Goal: Transaction & Acquisition: Obtain resource

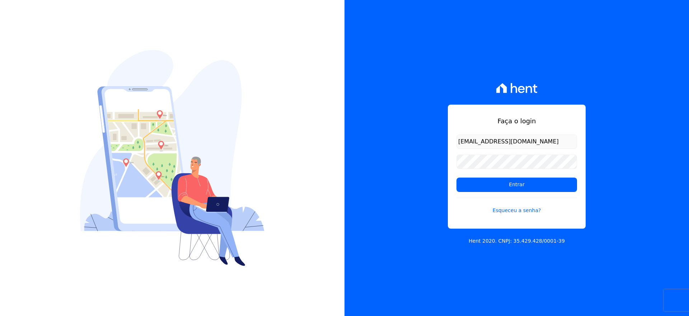
type input "[EMAIL_ADDRESS][DOMAIN_NAME]"
click at [492, 183] on input "Entrar" at bounding box center [517, 184] width 121 height 14
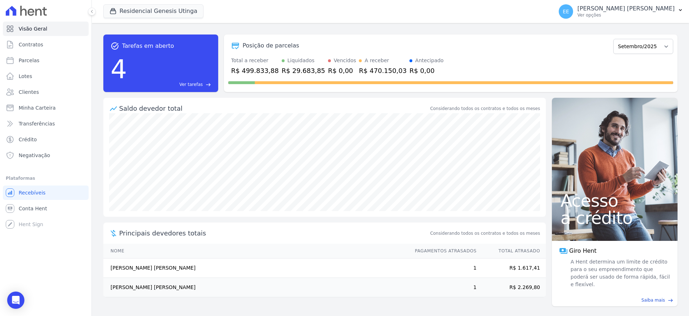
click at [192, 83] on span "Ver tarefas" at bounding box center [191, 84] width 23 height 6
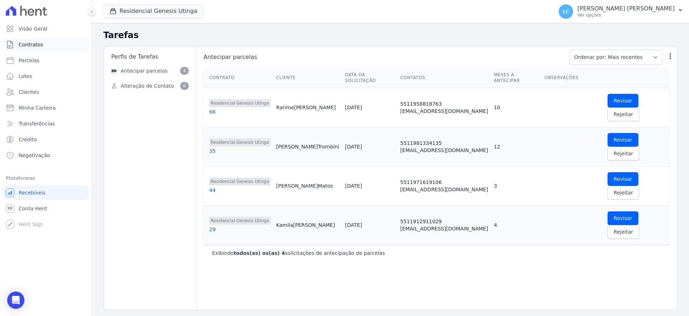
click at [35, 45] on span "Contratos" at bounding box center [31, 44] width 24 height 7
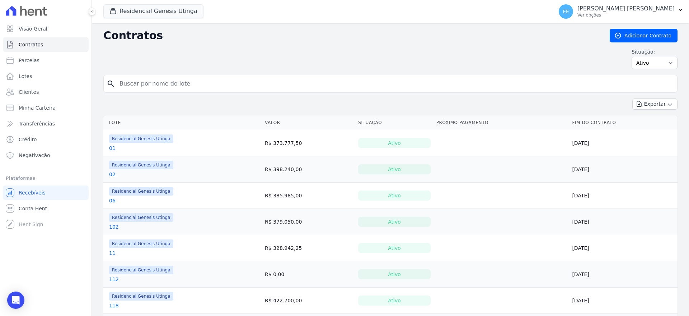
click at [153, 89] on input "search" at bounding box center [394, 83] width 559 height 14
type input "41"
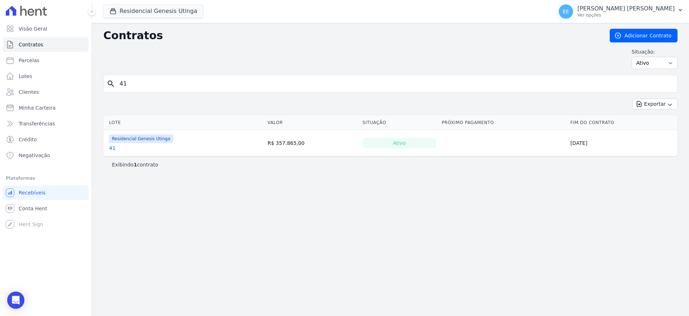
click at [113, 148] on link "41" at bounding box center [112, 147] width 6 height 7
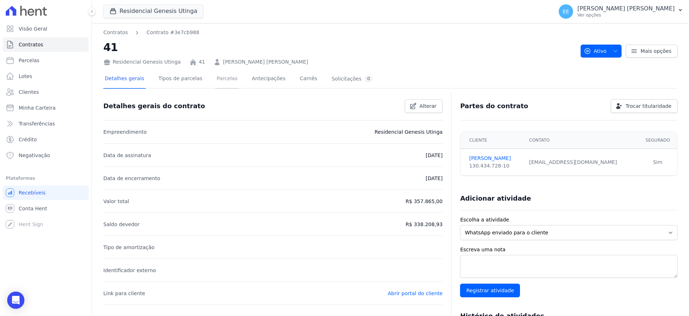
click at [226, 78] on link "Parcelas" at bounding box center [227, 79] width 24 height 19
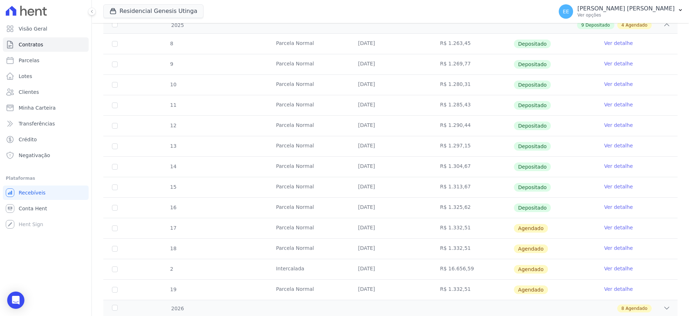
scroll to position [157, 0]
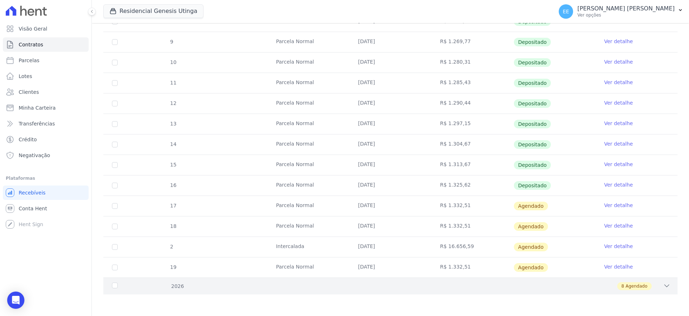
click at [665, 285] on icon at bounding box center [667, 285] width 5 height 2
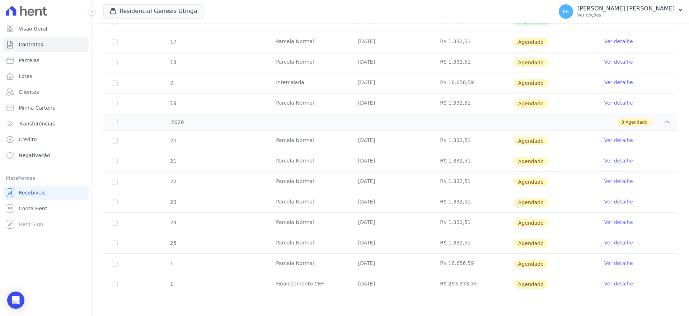
scroll to position [276, 0]
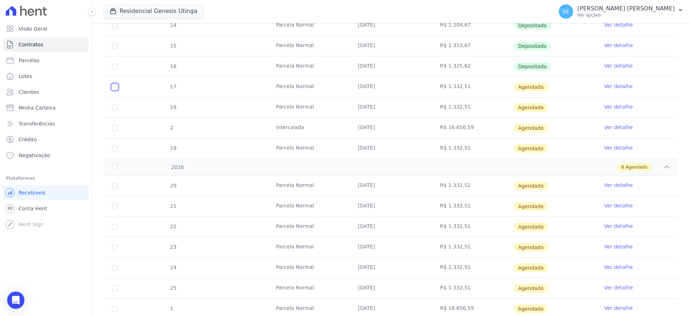
click at [115, 85] on input "checkbox" at bounding box center [115, 87] width 6 height 6
checkbox input "true"
click at [616, 85] on link "Ver detalhe" at bounding box center [618, 86] width 29 height 7
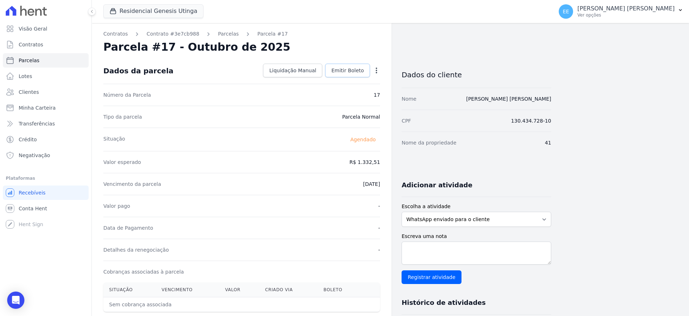
click at [351, 71] on span "Emitir Boleto" at bounding box center [347, 70] width 33 height 7
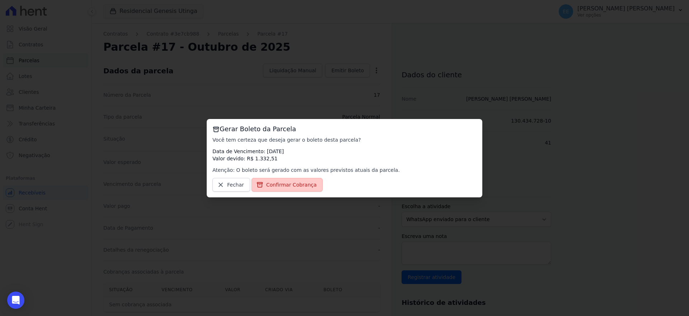
click at [284, 186] on span "Confirmar Cobrança" at bounding box center [291, 184] width 51 height 7
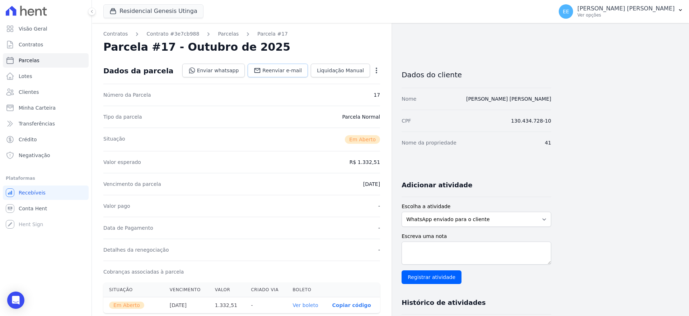
click at [293, 67] on span "Reenviar e-mail" at bounding box center [281, 70] width 39 height 7
click at [31, 60] on span "Parcelas" at bounding box center [29, 60] width 21 height 7
select select
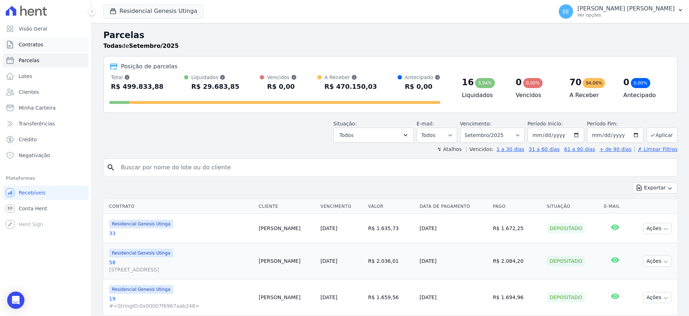
click at [38, 43] on span "Contratos" at bounding box center [31, 44] width 24 height 7
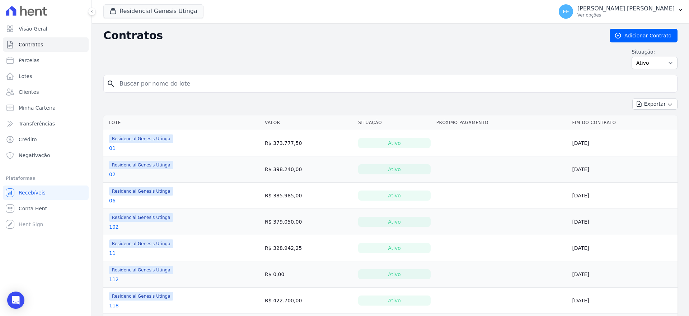
click at [142, 81] on input "search" at bounding box center [394, 83] width 559 height 14
type input "41"
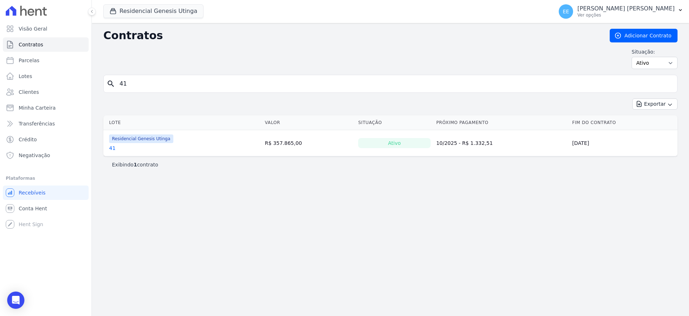
click at [112, 149] on link "41" at bounding box center [112, 147] width 6 height 7
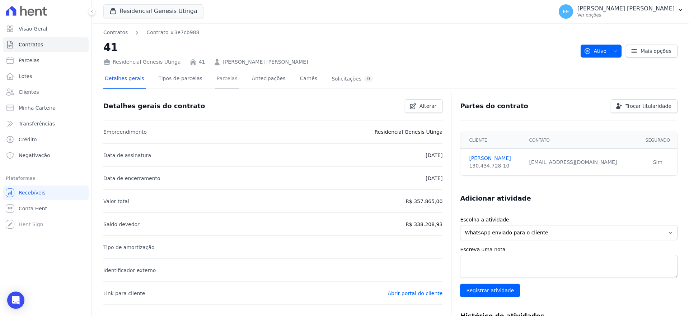
click at [216, 78] on link "Parcelas" at bounding box center [227, 79] width 24 height 19
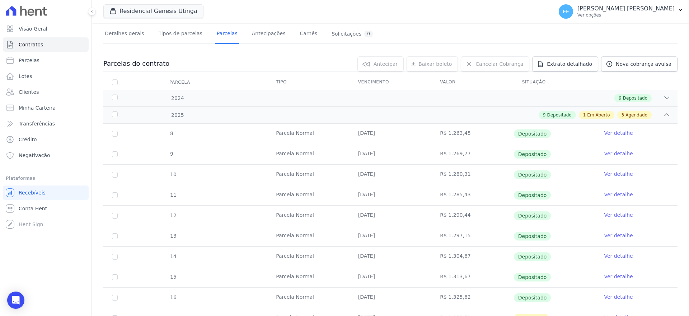
scroll to position [157, 0]
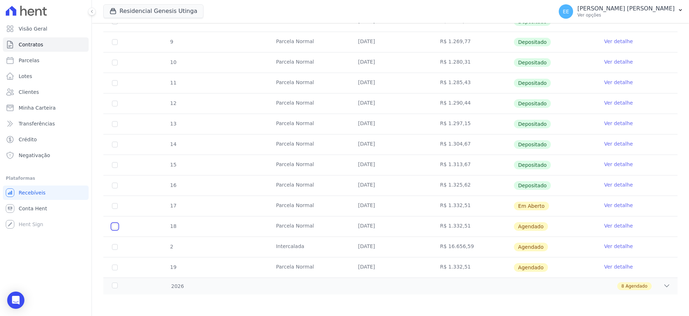
click at [117, 227] on input "checkbox" at bounding box center [115, 226] width 6 height 6
checkbox input "true"
click at [609, 226] on link "Ver detalhe" at bounding box center [618, 225] width 29 height 7
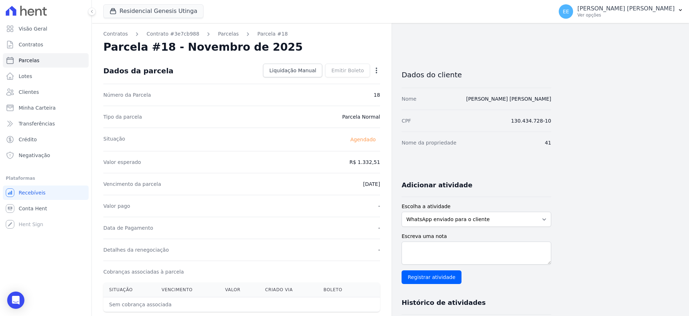
click at [375, 67] on icon "button" at bounding box center [376, 70] width 7 height 7
click at [311, 115] on div "Tipo da parcela [GEOGRAPHIC_DATA]" at bounding box center [241, 117] width 277 height 22
click at [223, 36] on link "Parcelas" at bounding box center [228, 34] width 21 height 8
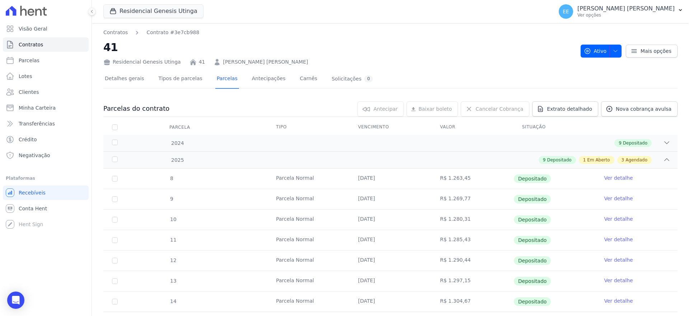
scroll to position [157, 0]
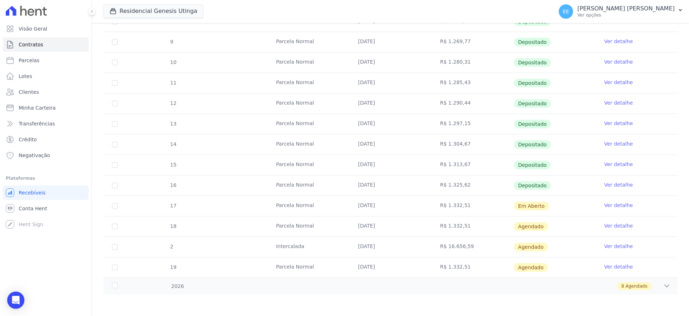
click at [604, 226] on link "Ver detalhe" at bounding box center [618, 225] width 29 height 7
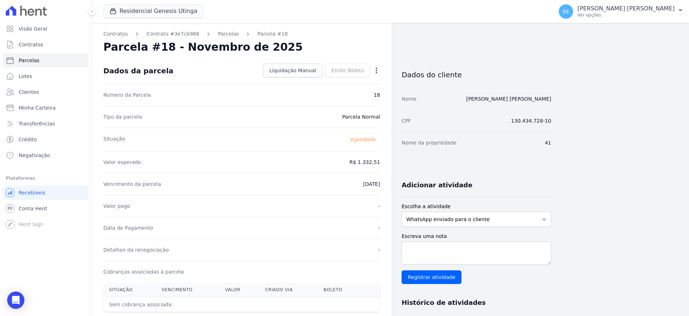
click at [377, 71] on icon "button" at bounding box center [376, 70] width 1 height 6
click at [341, 95] on link "Antecipar" at bounding box center [345, 93] width 63 height 13
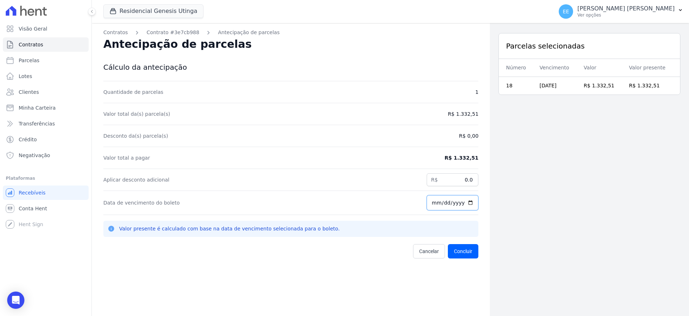
click at [428, 205] on input "[DATE]" at bounding box center [453, 202] width 52 height 15
type input "[DATE]"
click at [461, 252] on button "Concluir" at bounding box center [463, 251] width 31 height 14
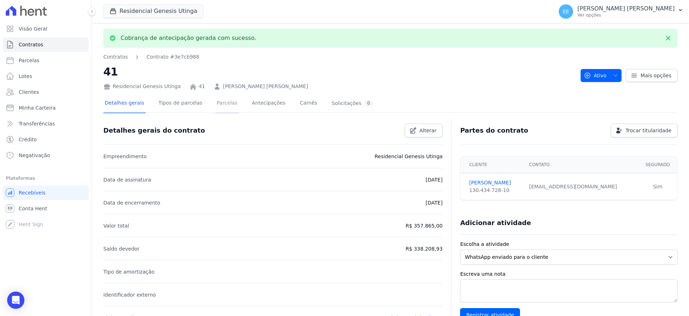
click at [220, 102] on link "Parcelas" at bounding box center [227, 103] width 24 height 19
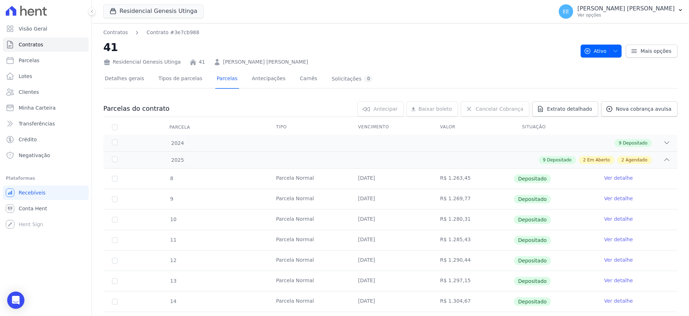
scroll to position [135, 0]
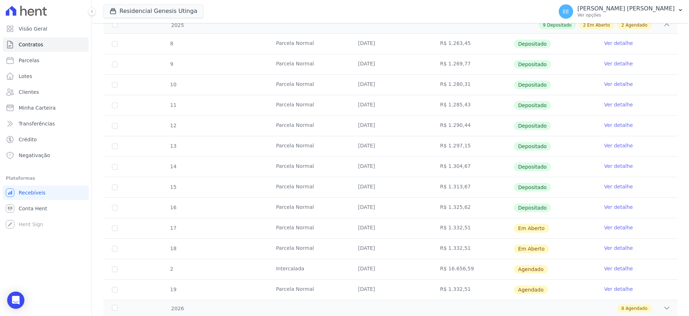
click at [609, 248] on link "Ver detalhe" at bounding box center [618, 247] width 29 height 7
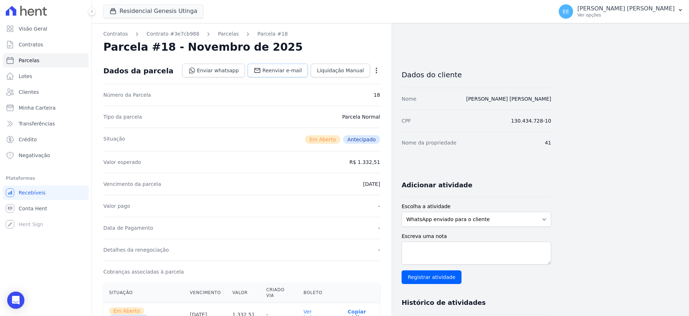
click at [297, 71] on span "Reenviar e-mail" at bounding box center [281, 70] width 39 height 7
click at [40, 58] on link "Parcelas" at bounding box center [46, 60] width 86 height 14
select select
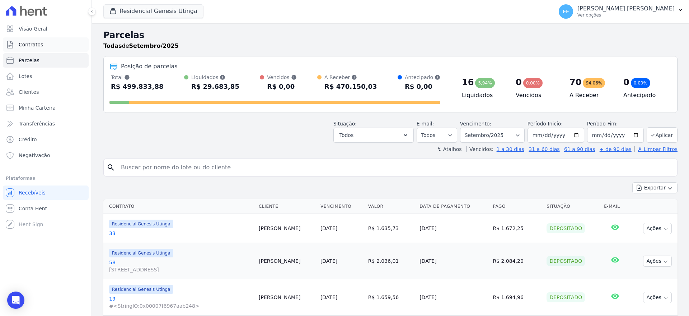
click at [42, 46] on link "Contratos" at bounding box center [46, 44] width 86 height 14
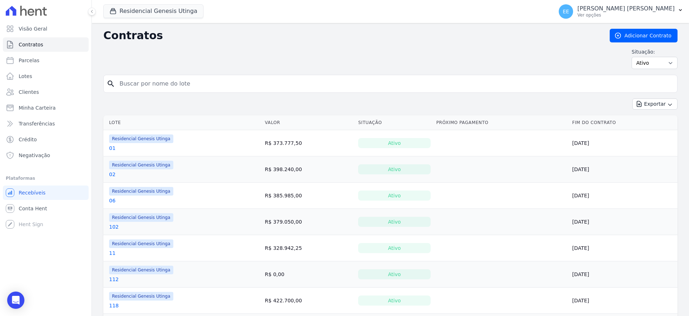
click at [158, 86] on input "search" at bounding box center [394, 83] width 559 height 14
type input "41"
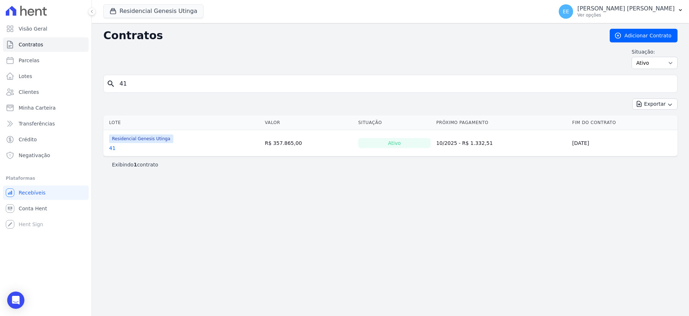
click at [112, 146] on link "41" at bounding box center [112, 147] width 6 height 7
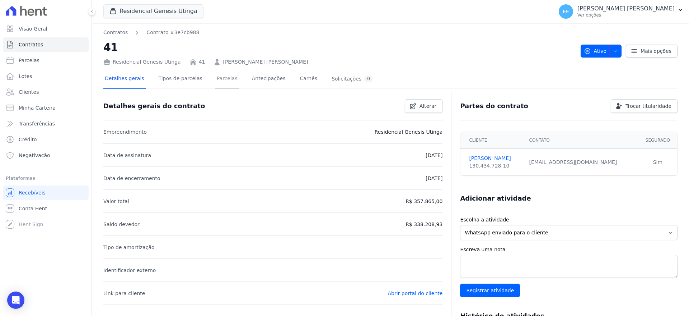
click at [219, 78] on link "Parcelas" at bounding box center [227, 79] width 24 height 19
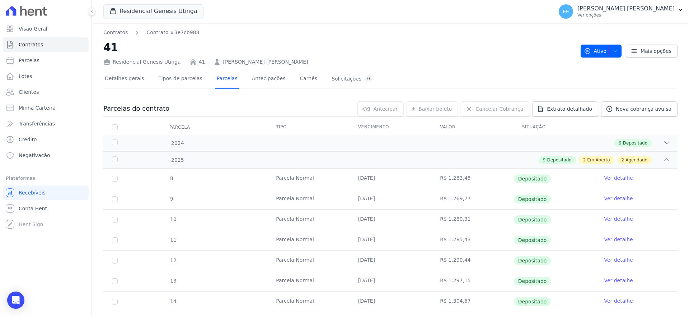
scroll to position [157, 0]
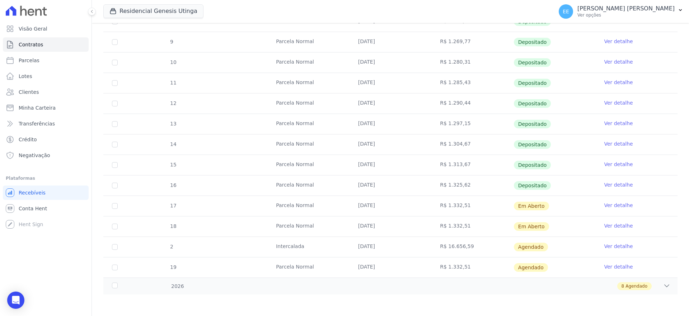
click at [618, 265] on link "Ver detalhe" at bounding box center [618, 266] width 29 height 7
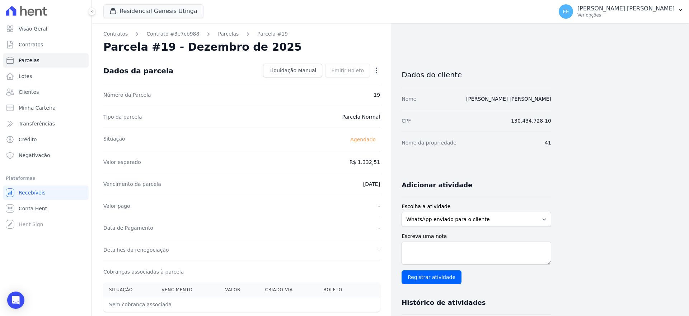
click at [376, 71] on icon "button" at bounding box center [376, 70] width 7 height 7
click at [343, 94] on link "Antecipar" at bounding box center [345, 93] width 63 height 13
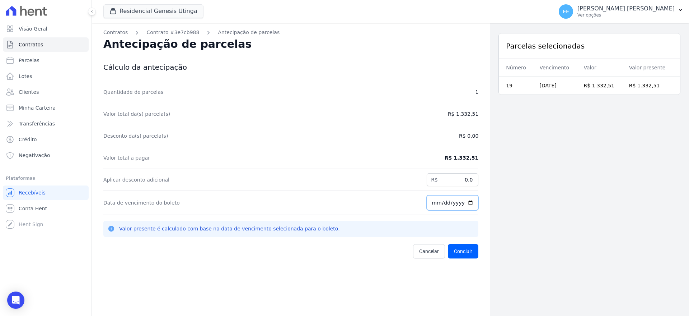
click at [430, 203] on input "[DATE]" at bounding box center [453, 202] width 52 height 15
type input "[DATE]"
drag, startPoint x: 460, startPoint y: 248, endPoint x: 455, endPoint y: 247, distance: 5.4
click at [460, 248] on button "Concluir" at bounding box center [463, 251] width 31 height 14
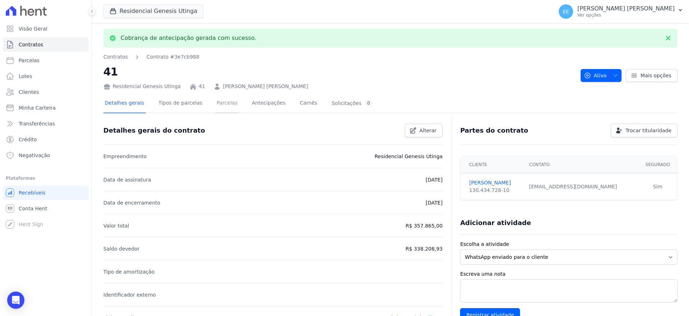
click at [218, 102] on link "Parcelas" at bounding box center [227, 103] width 24 height 19
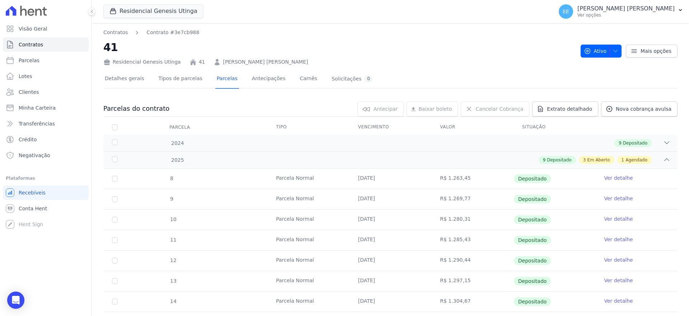
scroll to position [157, 0]
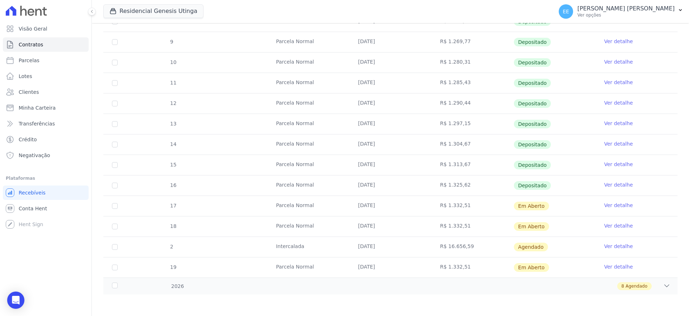
click at [614, 264] on link "Ver detalhe" at bounding box center [618, 266] width 29 height 7
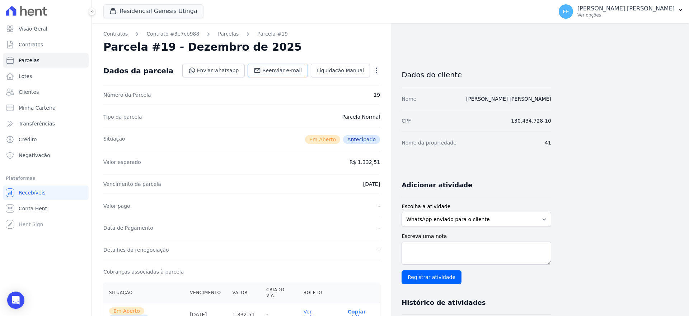
click at [275, 67] on span "Reenviar e-mail" at bounding box center [281, 70] width 39 height 7
click at [49, 39] on link "Contratos" at bounding box center [46, 44] width 86 height 14
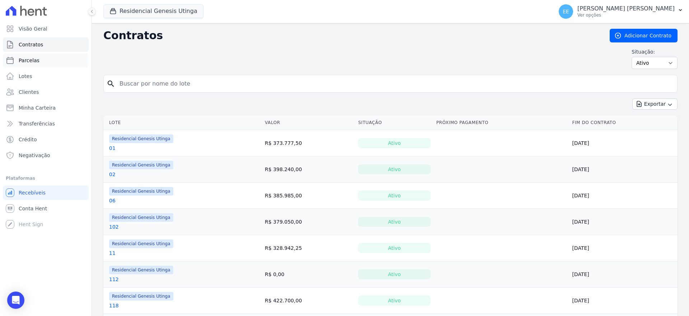
click at [43, 59] on link "Parcelas" at bounding box center [46, 60] width 86 height 14
select select
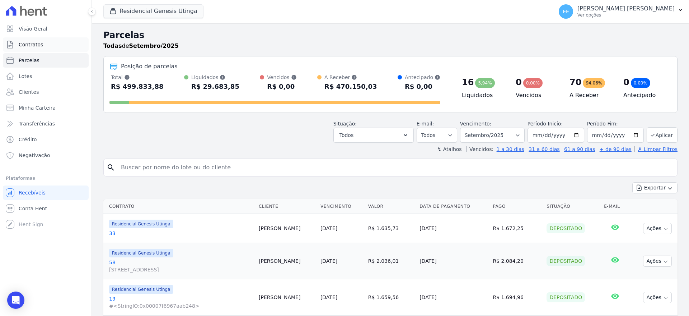
click at [26, 40] on link "Contratos" at bounding box center [46, 44] width 86 height 14
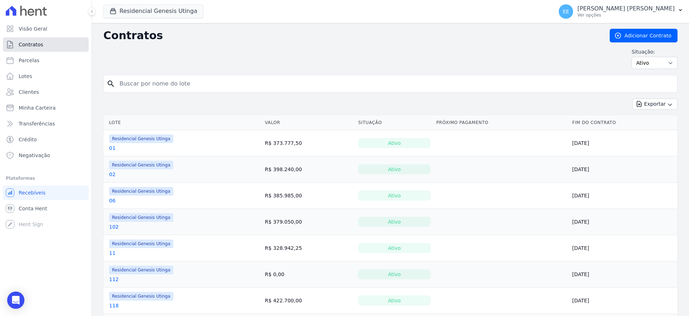
click at [29, 40] on link "Contratos" at bounding box center [46, 44] width 86 height 14
click at [168, 83] on input "search" at bounding box center [394, 83] width 559 height 14
type input "24"
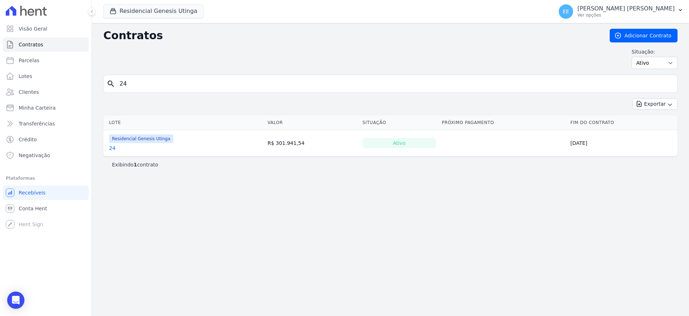
click at [111, 148] on link "24" at bounding box center [112, 147] width 6 height 7
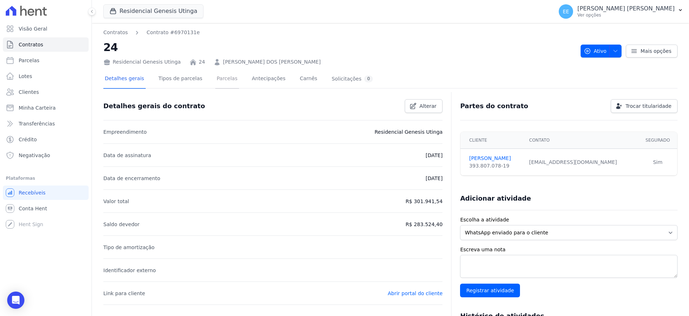
click at [216, 82] on link "Parcelas" at bounding box center [227, 79] width 24 height 19
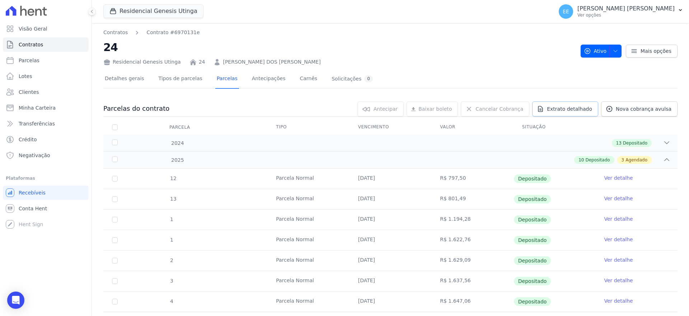
click at [575, 110] on span "Extrato detalhado" at bounding box center [569, 108] width 45 height 7
click at [658, 107] on span "Exportar PDF" at bounding box center [666, 109] width 38 height 7
click at [48, 41] on link "Contratos" at bounding box center [46, 44] width 86 height 14
